Goal: Task Accomplishment & Management: Use online tool/utility

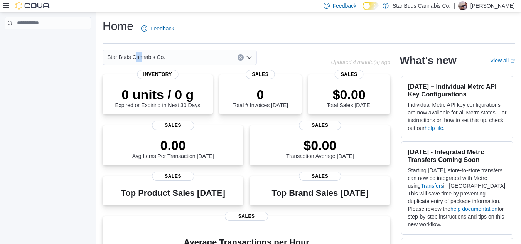
drag, startPoint x: 139, startPoint y: 54, endPoint x: 127, endPoint y: 60, distance: 13.5
click at [127, 60] on span "Star Buds Cannabis Co." at bounding box center [136, 56] width 58 height 9
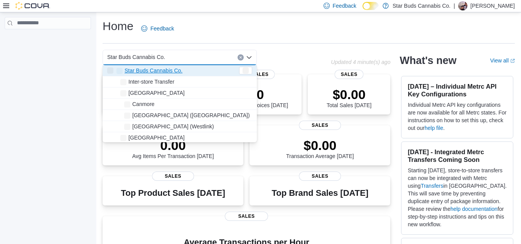
click at [198, 34] on div "Home Feedback" at bounding box center [309, 29] width 412 height 20
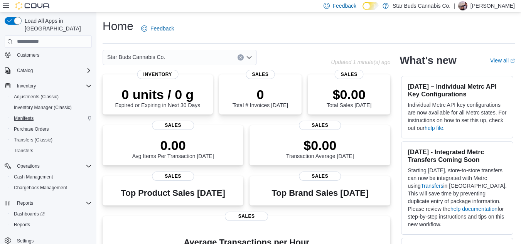
scroll to position [34, 0]
click at [22, 222] on span "Reports" at bounding box center [22, 225] width 16 height 6
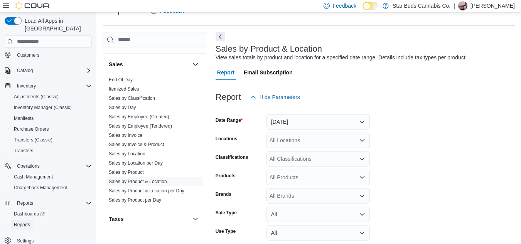
scroll to position [547, 0]
click at [125, 169] on link "Sales by Product" at bounding box center [126, 171] width 35 height 5
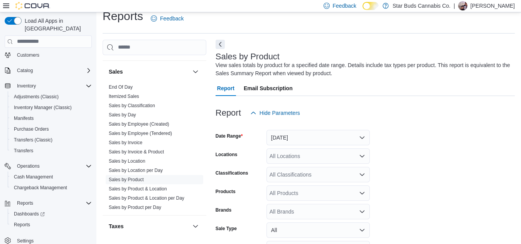
scroll to position [26, 0]
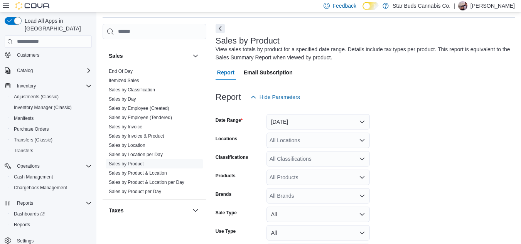
click at [293, 130] on form "Date Range [DATE] Locations All Locations Classifications All Classifications P…" at bounding box center [365, 193] width 299 height 176
click at [307, 123] on button "[DATE]" at bounding box center [318, 121] width 103 height 15
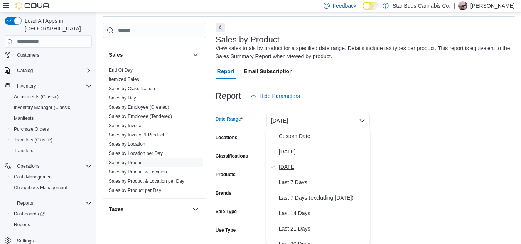
scroll to position [116, 0]
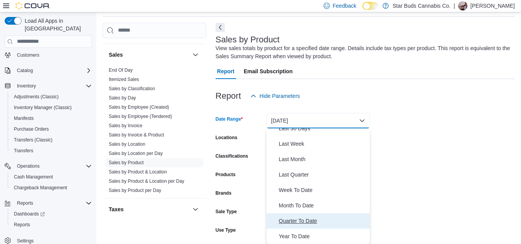
click at [305, 223] on span "Quarter To Date" at bounding box center [323, 220] width 88 height 9
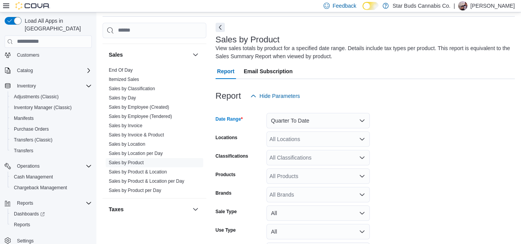
click at [291, 142] on div "All Locations" at bounding box center [318, 139] width 103 height 15
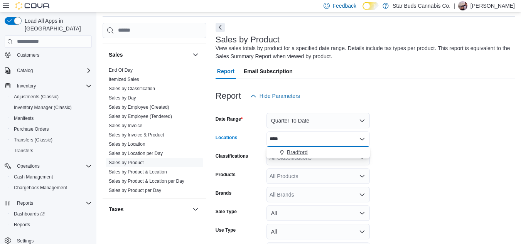
type input "****"
click at [305, 157] on button "Bradford" at bounding box center [318, 152] width 103 height 11
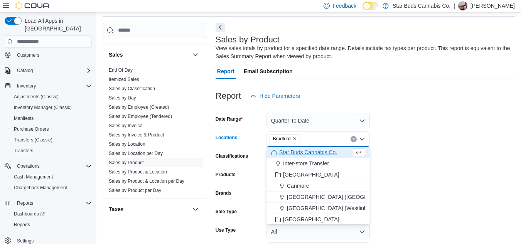
click at [444, 169] on form "Date Range Quarter To Date Locations [GEOGRAPHIC_DATA] Combo box. Selected. [GE…" at bounding box center [365, 192] width 299 height 176
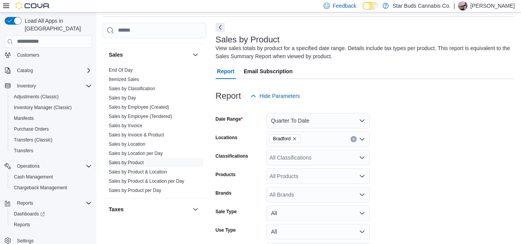
drag, startPoint x: 444, startPoint y: 169, endPoint x: 309, endPoint y: 180, distance: 135.8
click at [309, 180] on form "Date Range Quarter To Date Locations [GEOGRAPHIC_DATA] Classifications All Clas…" at bounding box center [365, 192] width 299 height 176
click at [309, 180] on div "All Products" at bounding box center [318, 176] width 103 height 15
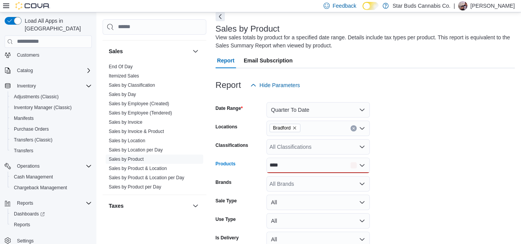
scroll to position [39, 0]
type input "****"
click at [303, 169] on div "**** Combo box. Selected. linx. Selected. Combo box input. All Products. Type s…" at bounding box center [318, 164] width 103 height 15
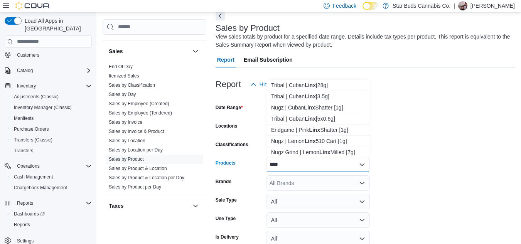
click at [316, 96] on strong "Linx" at bounding box center [310, 96] width 11 height 6
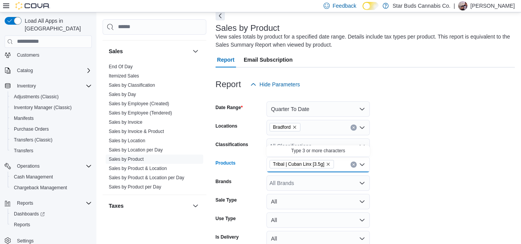
click at [404, 146] on form "Date Range Quarter To Date Locations [GEOGRAPHIC_DATA] Classifications All Clas…" at bounding box center [365, 180] width 299 height 176
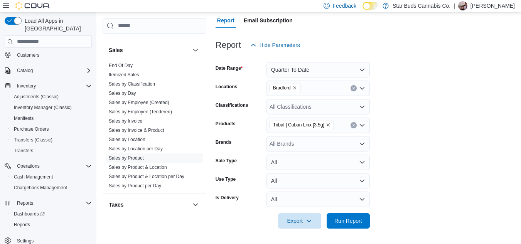
click at [365, 229] on div at bounding box center [365, 233] width 299 height 9
click at [343, 217] on span "Run Report" at bounding box center [349, 221] width 28 height 8
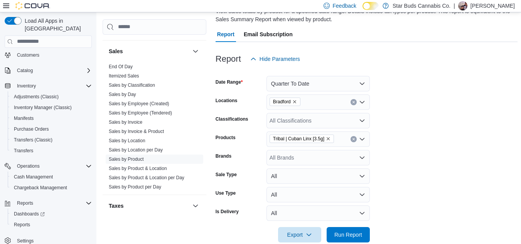
scroll to position [64, 0]
click at [328, 141] on span "Tribal | Cuban Linx [3.5g]" at bounding box center [301, 139] width 57 height 8
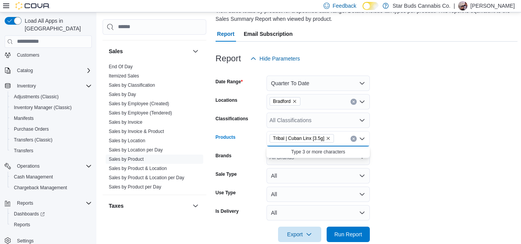
click at [328, 139] on icon "Remove Tribal | Cuban Linx [3.5g] from selection in this group" at bounding box center [328, 138] width 5 height 5
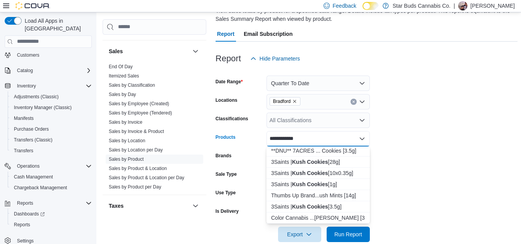
scroll to position [91, 0]
type input "**********"
click at [321, 206] on strong "Kush Cookies" at bounding box center [310, 206] width 36 height 6
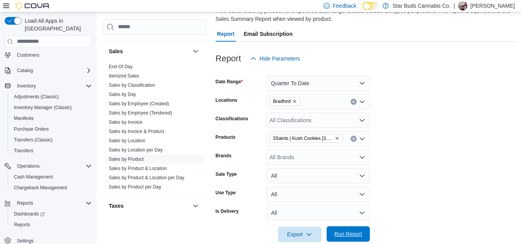
click at [355, 233] on span "Run Report" at bounding box center [349, 234] width 28 height 8
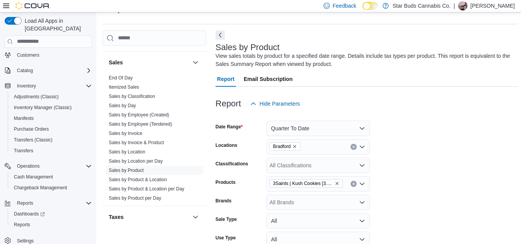
scroll to position [19, 0]
click at [324, 134] on button "Quarter To Date" at bounding box center [318, 128] width 103 height 15
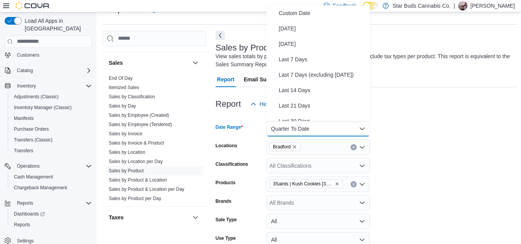
scroll to position [116, 0]
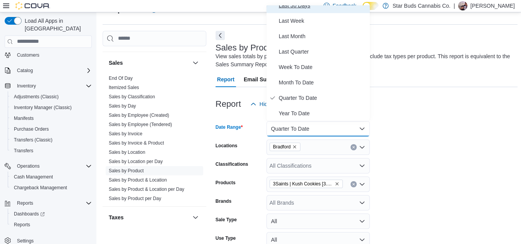
click at [303, 10] on button "Last 30 Days" at bounding box center [318, 5] width 103 height 15
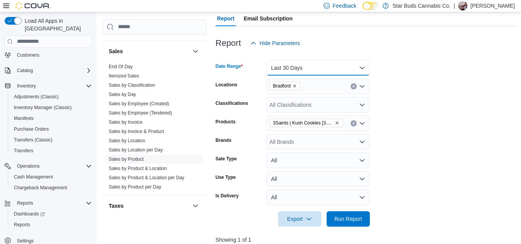
scroll to position [81, 0]
click at [351, 218] on span "Run Report" at bounding box center [349, 218] width 28 height 8
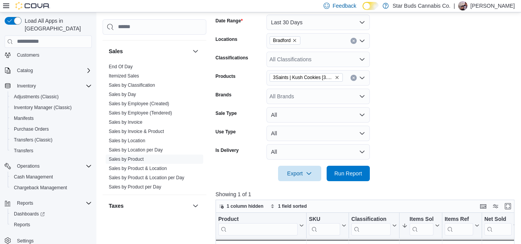
scroll to position [125, 0]
click at [339, 78] on icon "Remove 3Saints | Kush Cookies [3.5g] from selection in this group" at bounding box center [337, 78] width 5 height 5
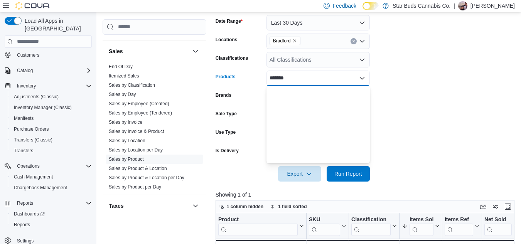
scroll to position [0, 0]
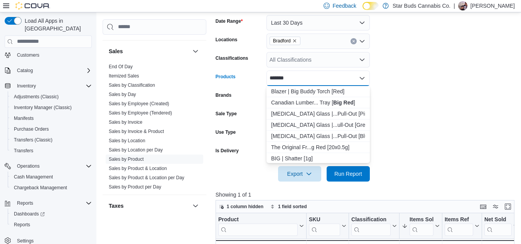
type input "*******"
click at [385, 104] on form "Date Range Last 30 Days Locations [GEOGRAPHIC_DATA] Classifications All Classif…" at bounding box center [367, 94] width 302 height 176
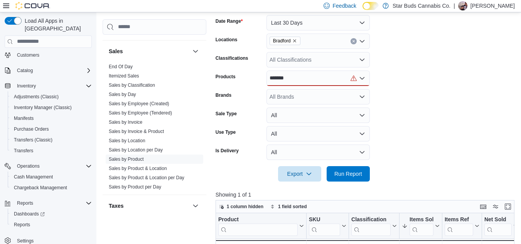
click at [302, 95] on div "All Brands" at bounding box center [318, 96] width 103 height 15
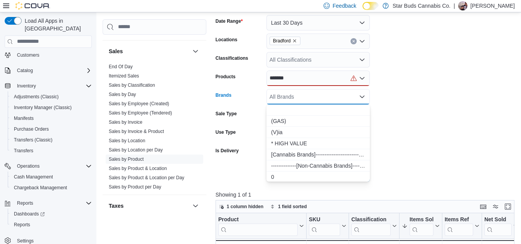
click at [302, 95] on div "All Brands Combo box. Selected. Combo box input. All Brands. Type some text or,…" at bounding box center [318, 96] width 103 height 15
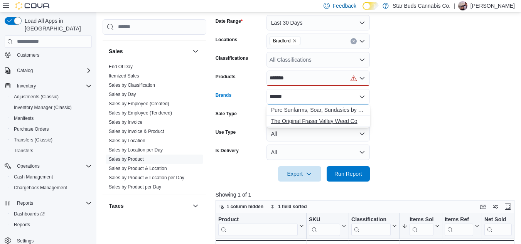
type input "******"
click at [333, 123] on span "The Original Fraser Valley Weed Co" at bounding box center [318, 121] width 94 height 8
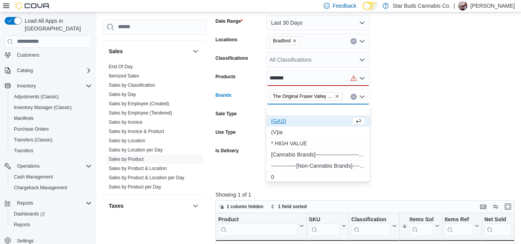
click at [302, 77] on div "*******" at bounding box center [318, 78] width 103 height 15
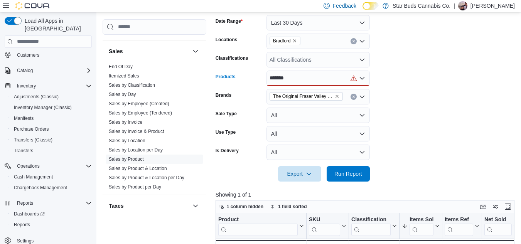
scroll to position [154, 0]
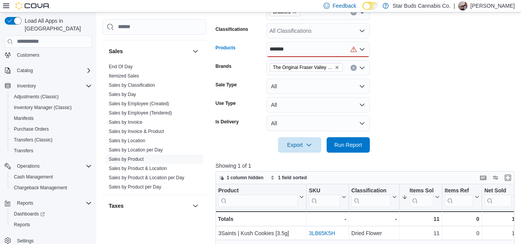
click at [270, 48] on input "*******" at bounding box center [278, 49] width 17 height 9
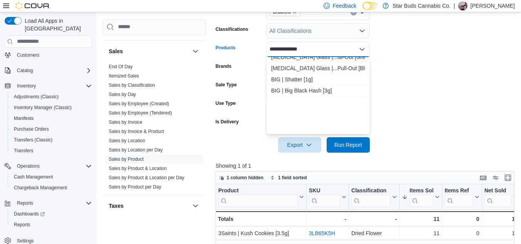
scroll to position [0, 0]
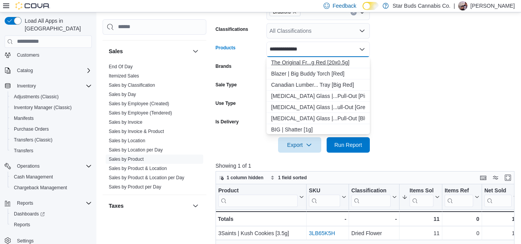
type input "**********"
click at [335, 65] on div "The Original Fr...g Red [20x0.5g]" at bounding box center [318, 63] width 94 height 8
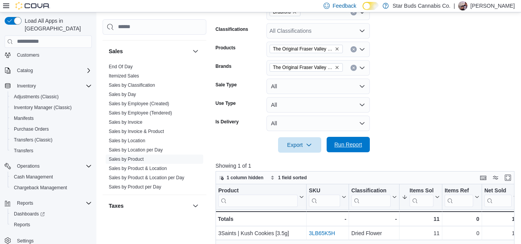
click at [357, 144] on span "Run Report" at bounding box center [349, 145] width 28 height 8
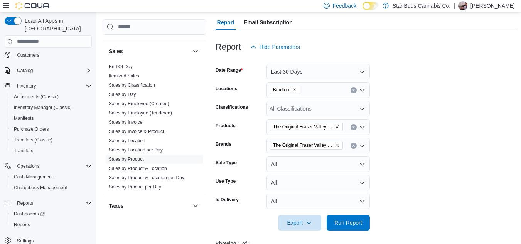
scroll to position [63, 0]
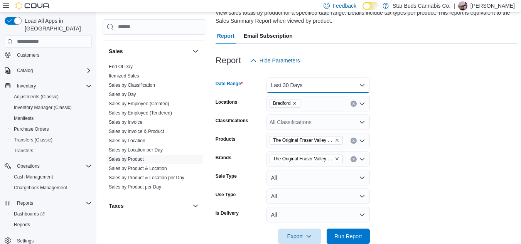
click at [316, 83] on button "Last 30 Days" at bounding box center [318, 85] width 103 height 15
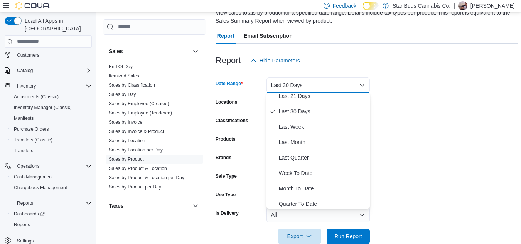
scroll to position [116, 0]
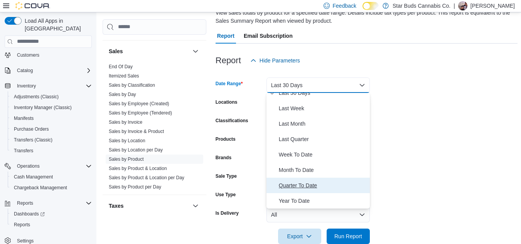
click at [307, 189] on span "Quarter To Date" at bounding box center [323, 185] width 88 height 9
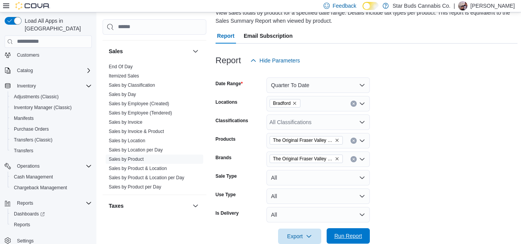
click at [347, 239] on span "Run Report" at bounding box center [349, 236] width 28 height 8
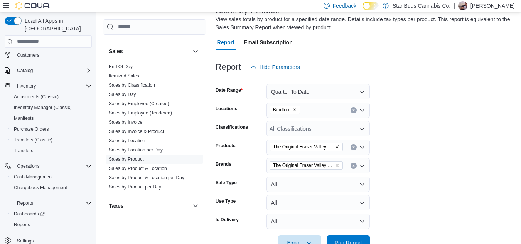
scroll to position [57, 0]
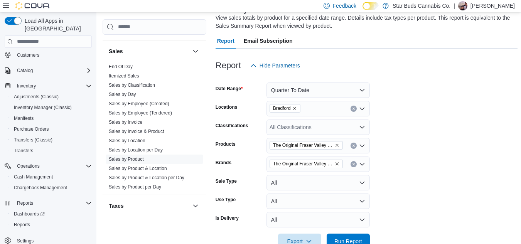
click at [352, 145] on icon "Clear input" at bounding box center [353, 145] width 3 height 3
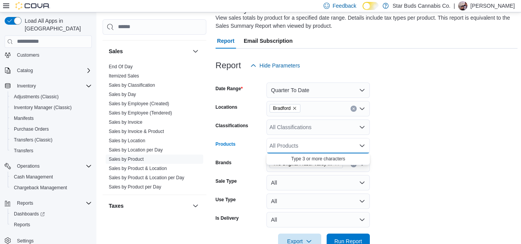
click at [419, 155] on form "Date Range Quarter To Date Locations [GEOGRAPHIC_DATA] Classifications All Clas…" at bounding box center [367, 161] width 302 height 176
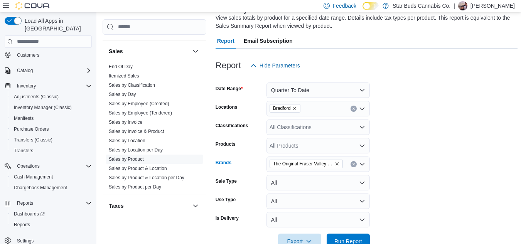
click at [353, 164] on icon "Clear input" at bounding box center [353, 164] width 3 height 3
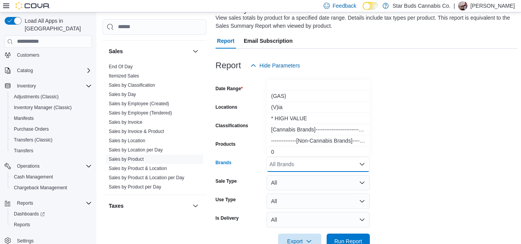
click at [422, 170] on form "Date Range Quarter To Date Locations [GEOGRAPHIC_DATA] Classifications All Clas…" at bounding box center [367, 161] width 302 height 176
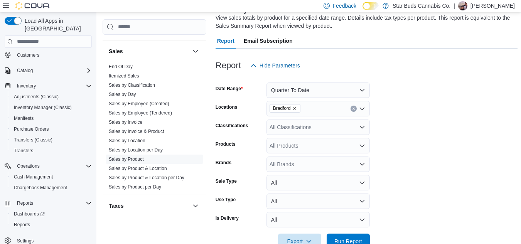
click at [311, 142] on div "All Products" at bounding box center [318, 145] width 103 height 15
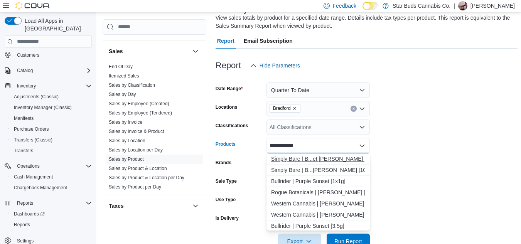
type input "**********"
click at [338, 159] on div "Simply Bare | B...et [PERSON_NAME] [3.5g]" at bounding box center [318, 159] width 94 height 8
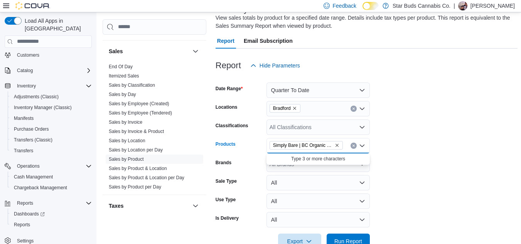
click at [335, 143] on icon "Remove Simply Bare | BC Organic Sunset Runtz [3.5g] from selection in this group" at bounding box center [337, 145] width 5 height 5
click at [335, 143] on div "All Products" at bounding box center [318, 145] width 103 height 15
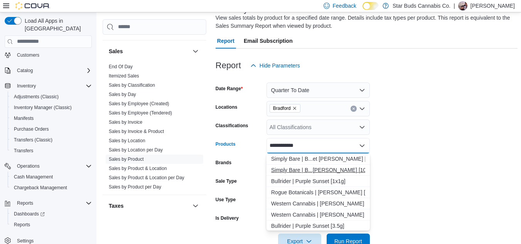
type input "**********"
click at [332, 167] on div "Simply Bare | B...[PERSON_NAME] [10x0.3g]" at bounding box center [318, 170] width 94 height 8
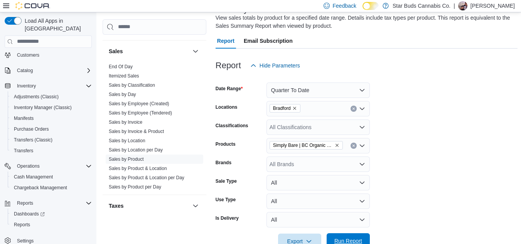
click at [345, 238] on span "Run Report" at bounding box center [349, 241] width 28 height 8
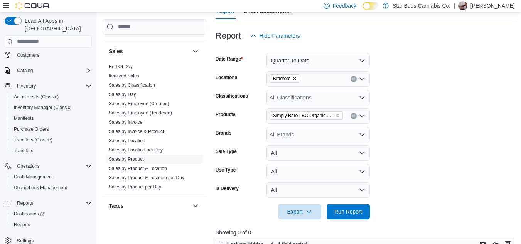
scroll to position [76, 0]
